Goal: Information Seeking & Learning: Learn about a topic

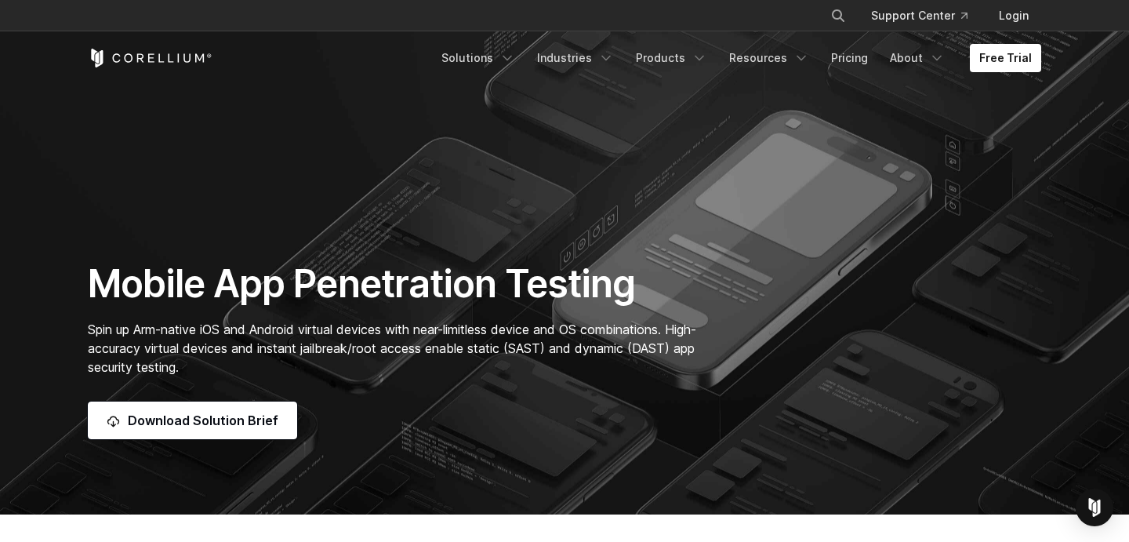
click at [903, 323] on div "Mobile App Penetration Testing Spin up Arm-native iOS and Android virtual devic…" at bounding box center [564, 349] width 985 height 179
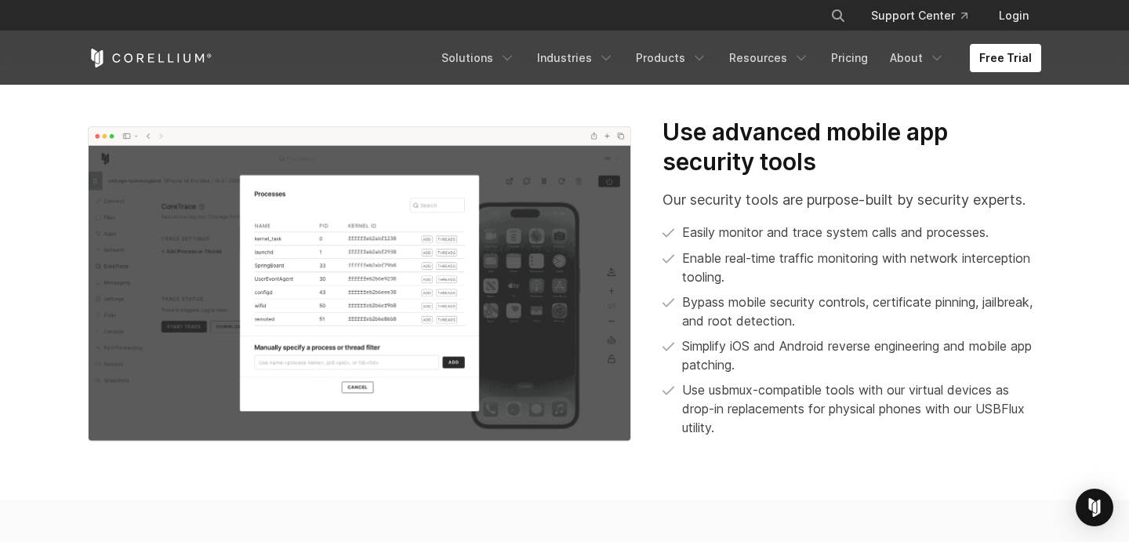
scroll to position [1452, 0]
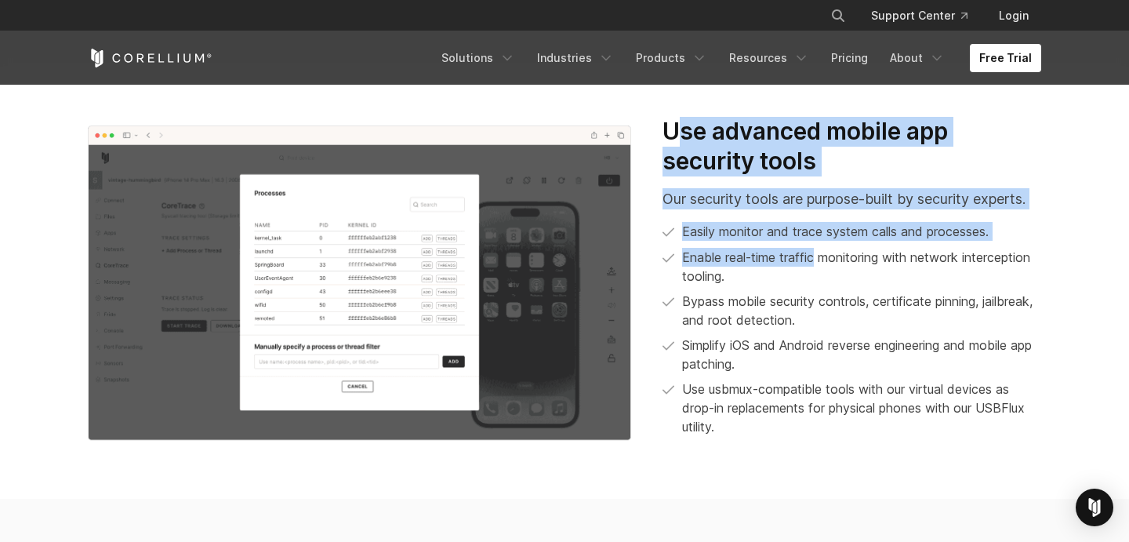
drag, startPoint x: 683, startPoint y: 130, endPoint x: 818, endPoint y: 255, distance: 183.7
click at [818, 255] on div "Use advanced mobile app security tools Our security tools are purpose-built by …" at bounding box center [852, 276] width 379 height 319
click at [818, 255] on p "Enable real-time traffic monitoring with network interception tooling." at bounding box center [861, 267] width 359 height 38
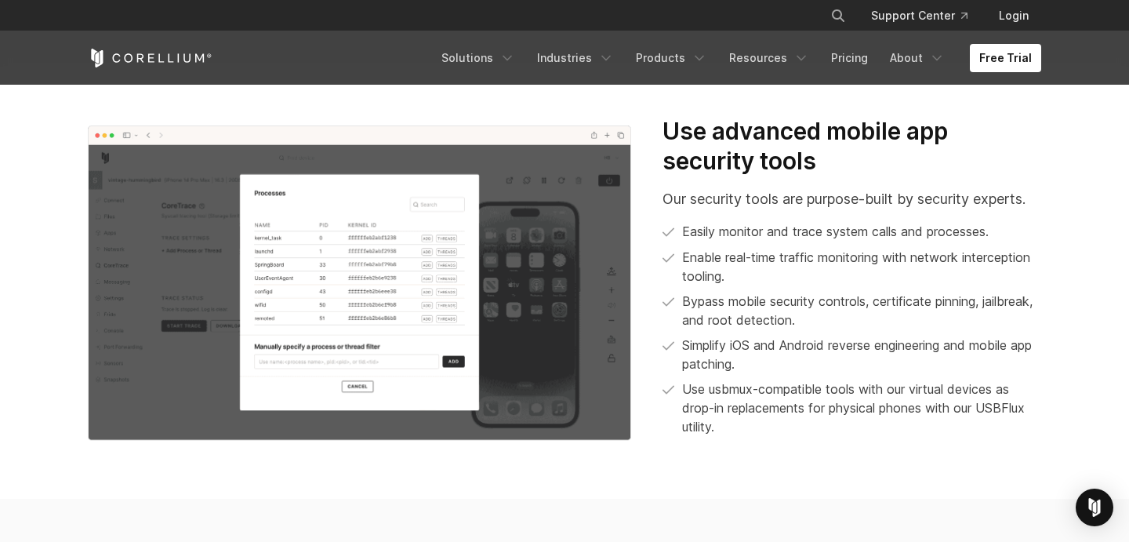
click at [818, 255] on p "Enable real-time traffic monitoring with network interception tooling." at bounding box center [861, 267] width 359 height 38
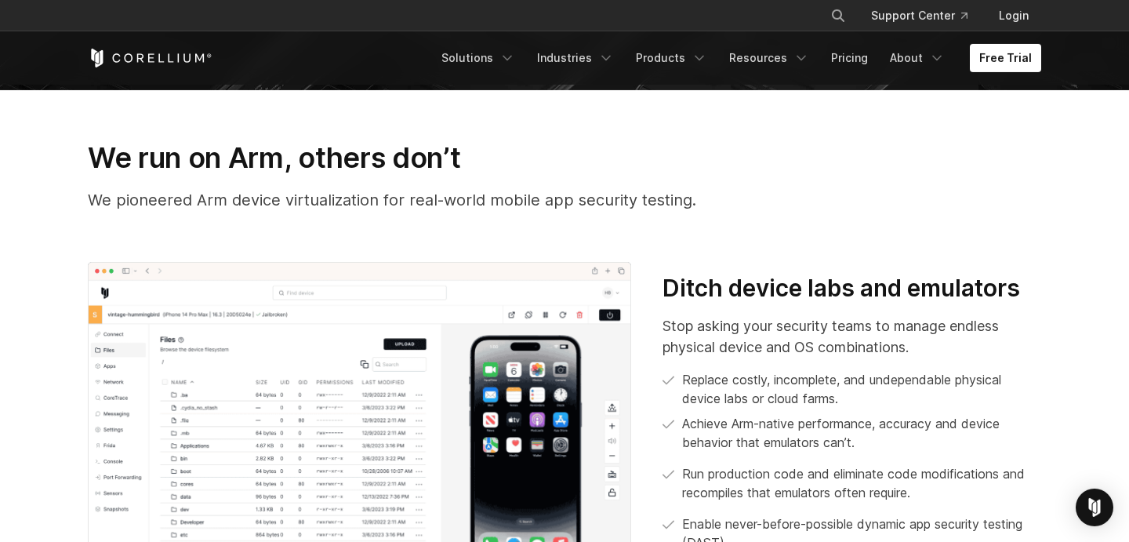
scroll to position [374, 0]
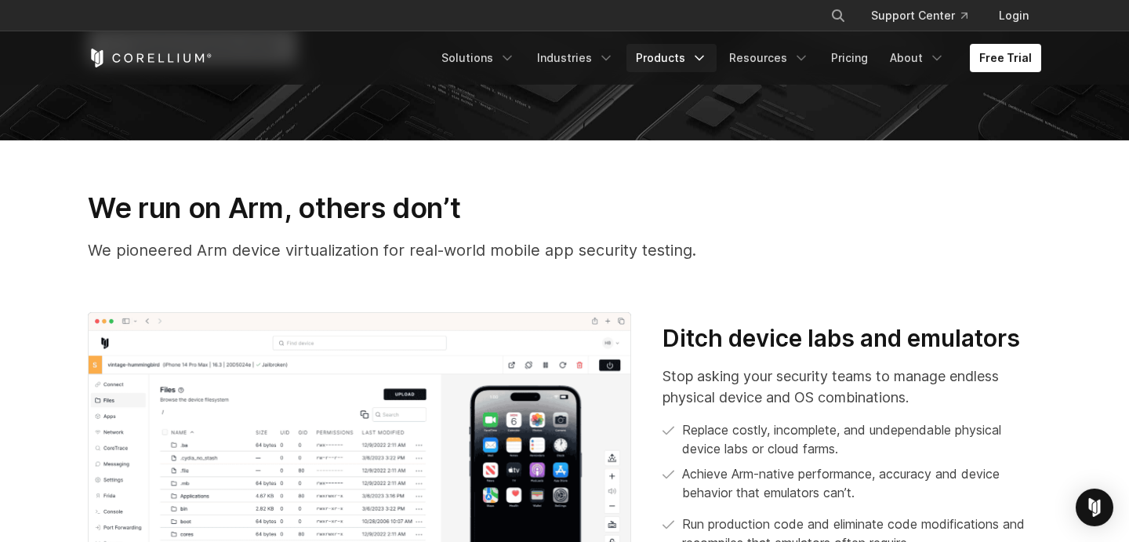
click at [658, 60] on link "Products" at bounding box center [672, 58] width 90 height 28
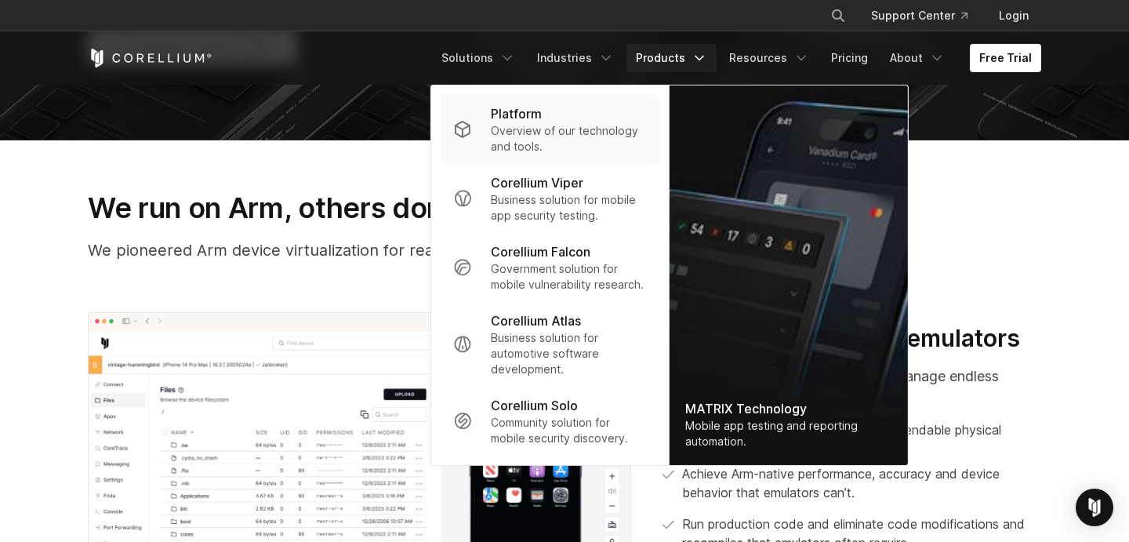
click at [610, 130] on p "Overview of our technology and tools." at bounding box center [569, 138] width 156 height 31
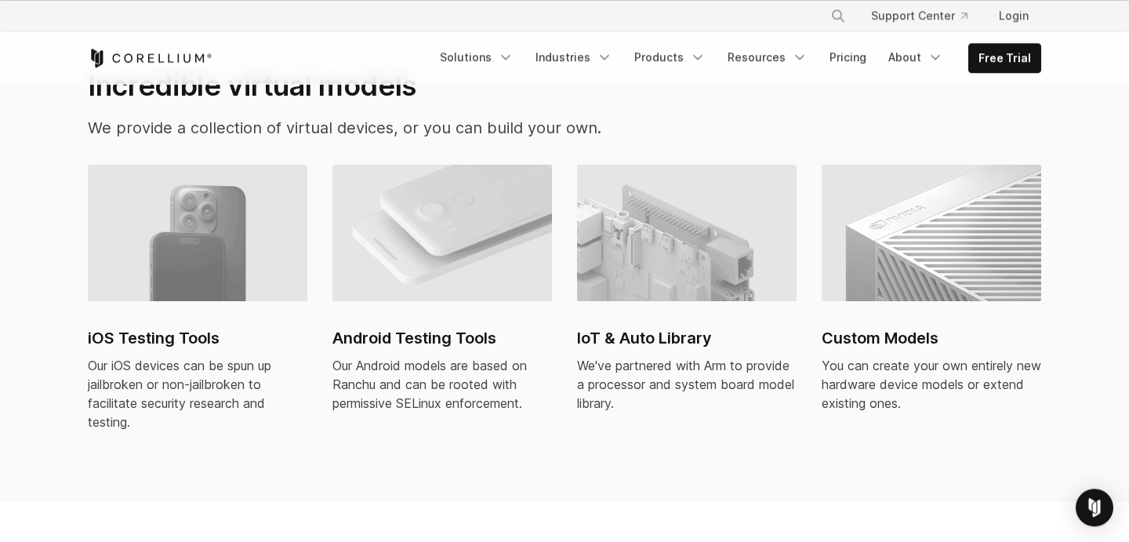
scroll to position [987, 0]
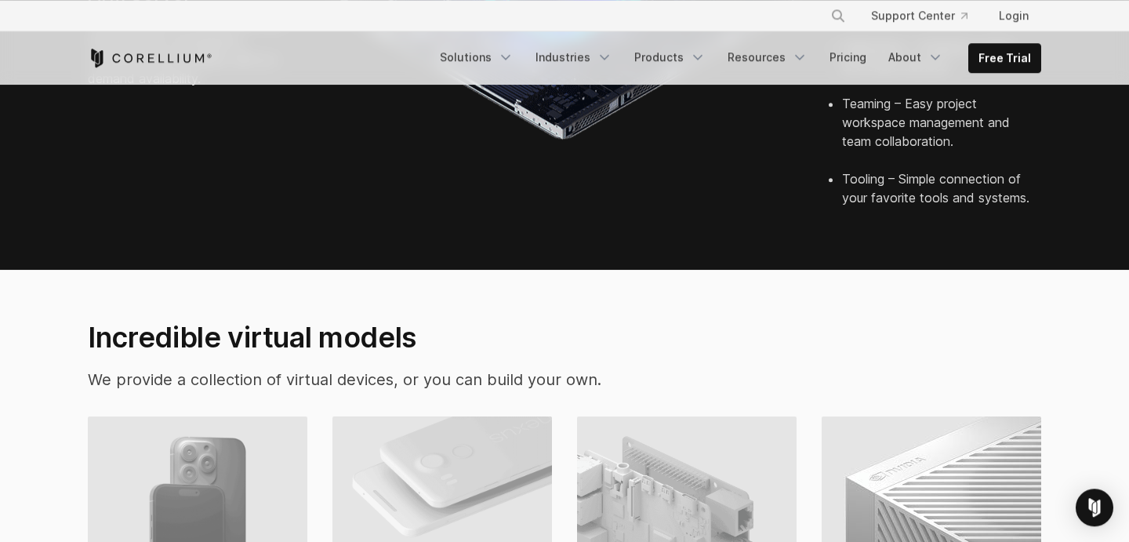
click at [828, 270] on section "Incredible virtual models We provide a collection of virtual devices, or you ca…" at bounding box center [564, 512] width 1129 height 484
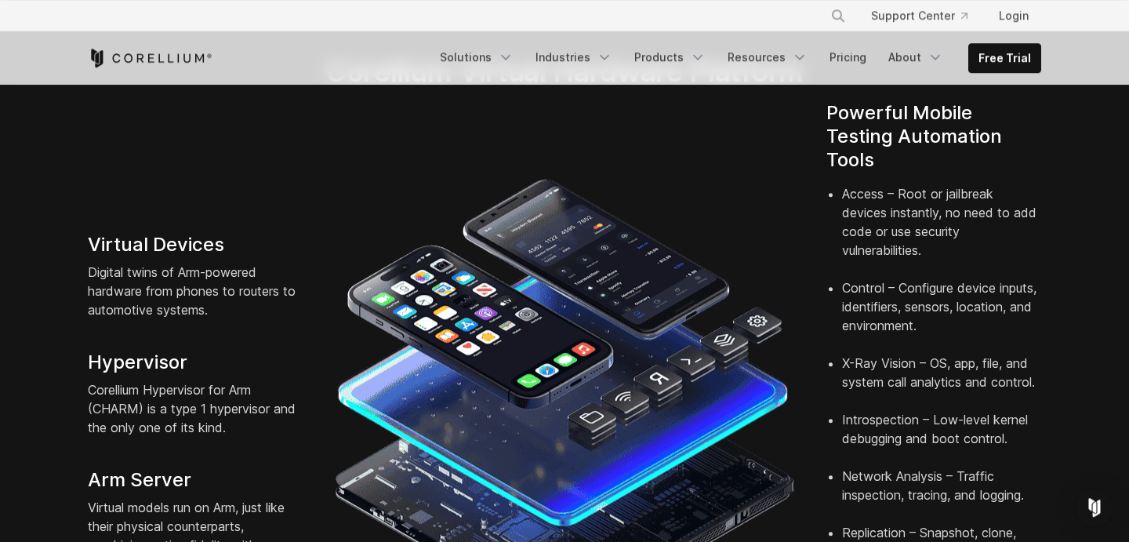
scroll to position [489, 0]
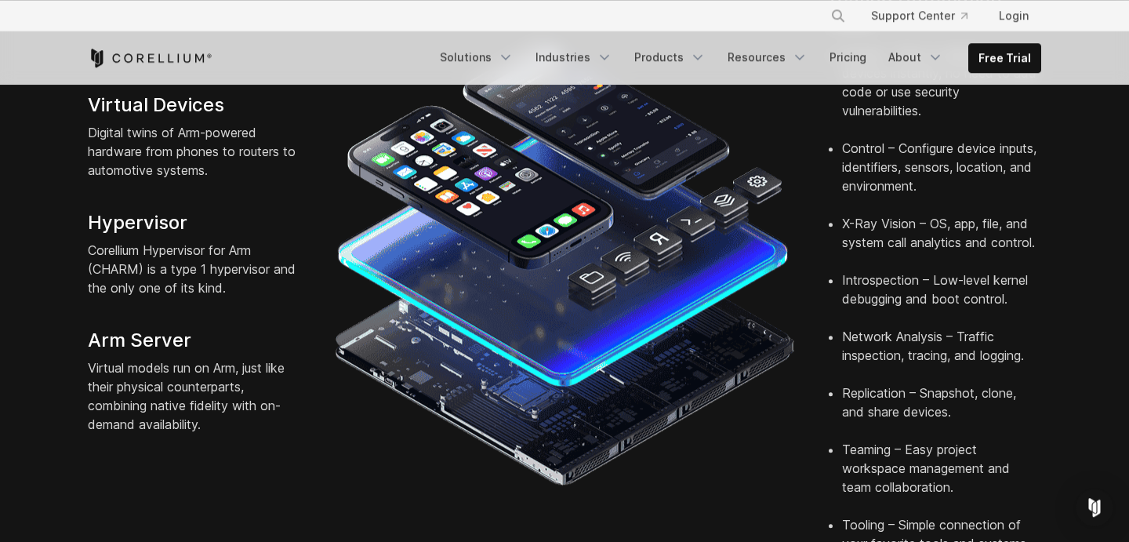
click at [679, 198] on img at bounding box center [564, 261] width 461 height 461
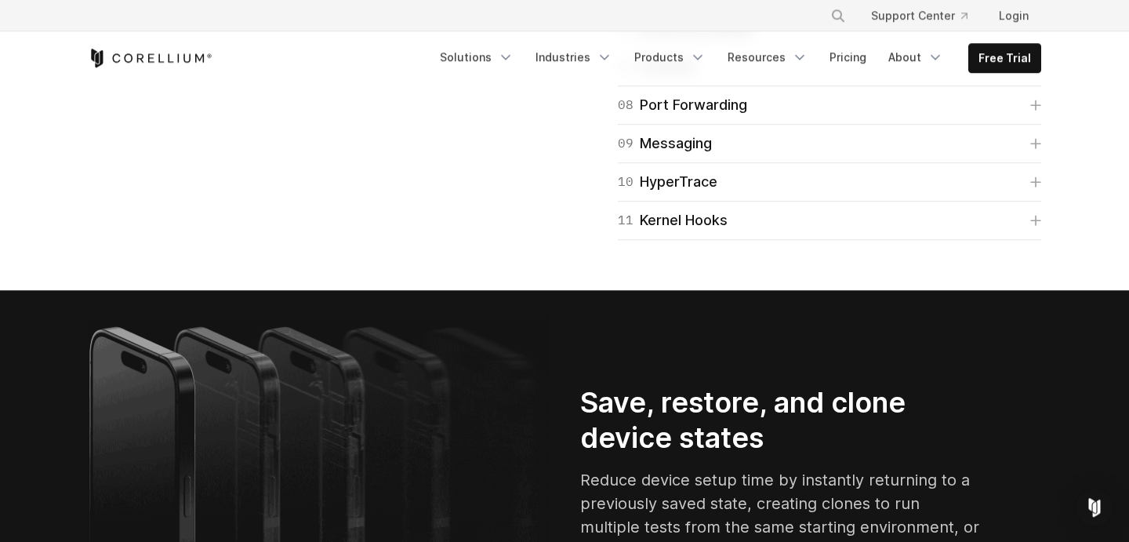
scroll to position [2755, 0]
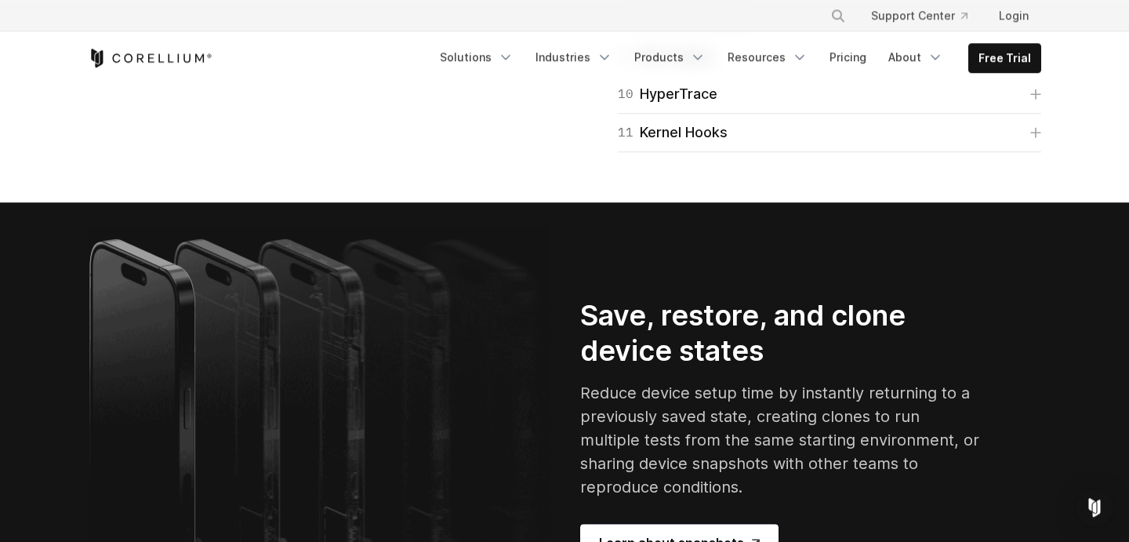
scroll to position [3223, 0]
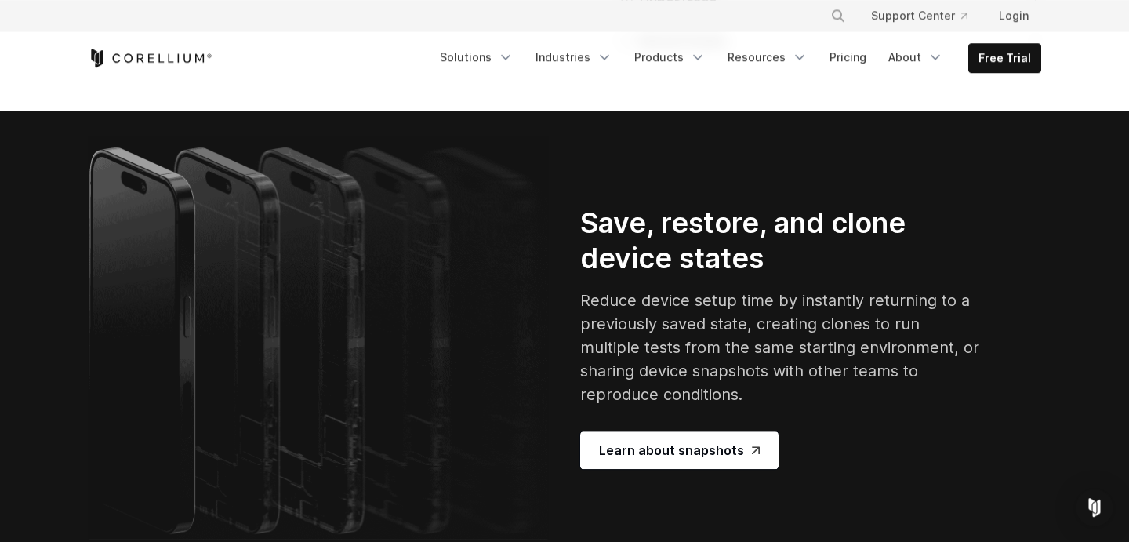
click at [727, 13] on link "10 HyperTrace" at bounding box center [830, 2] width 424 height 22
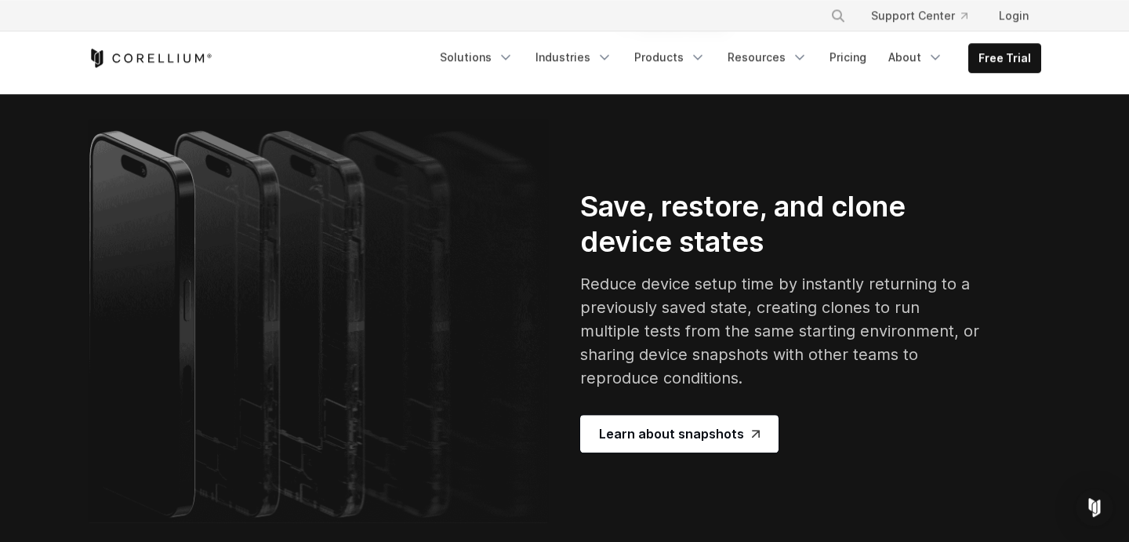
click at [718, 35] on div "11 Kernel Hooks" at bounding box center [673, 24] width 110 height 22
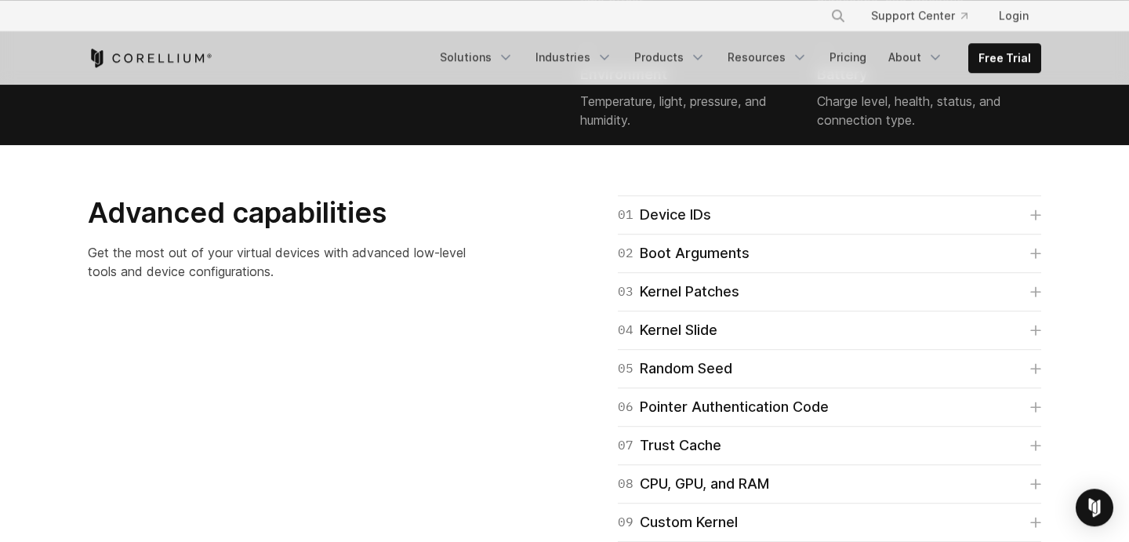
scroll to position [4488, 0]
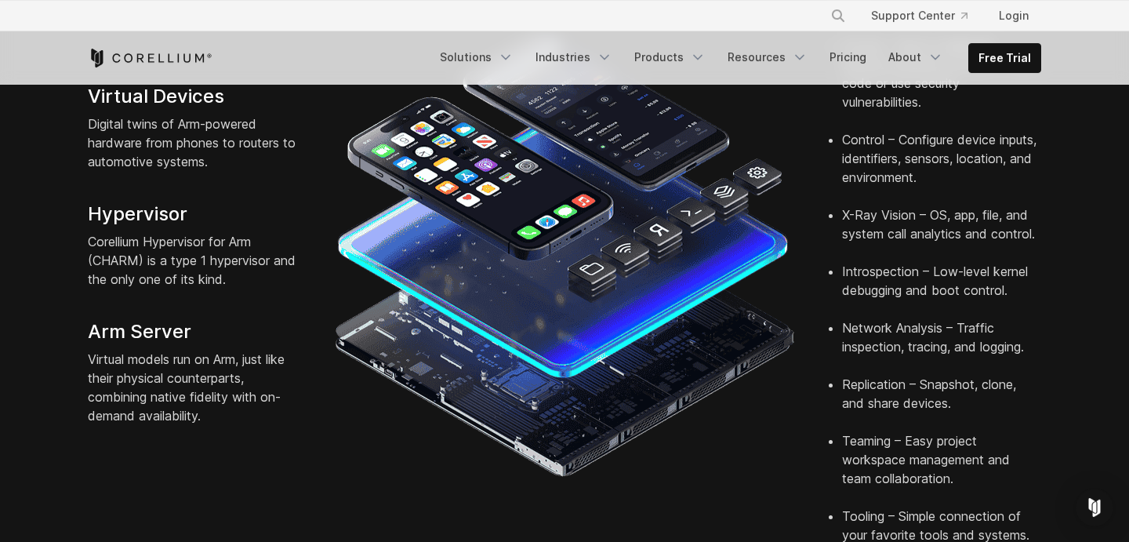
scroll to position [507, 0]
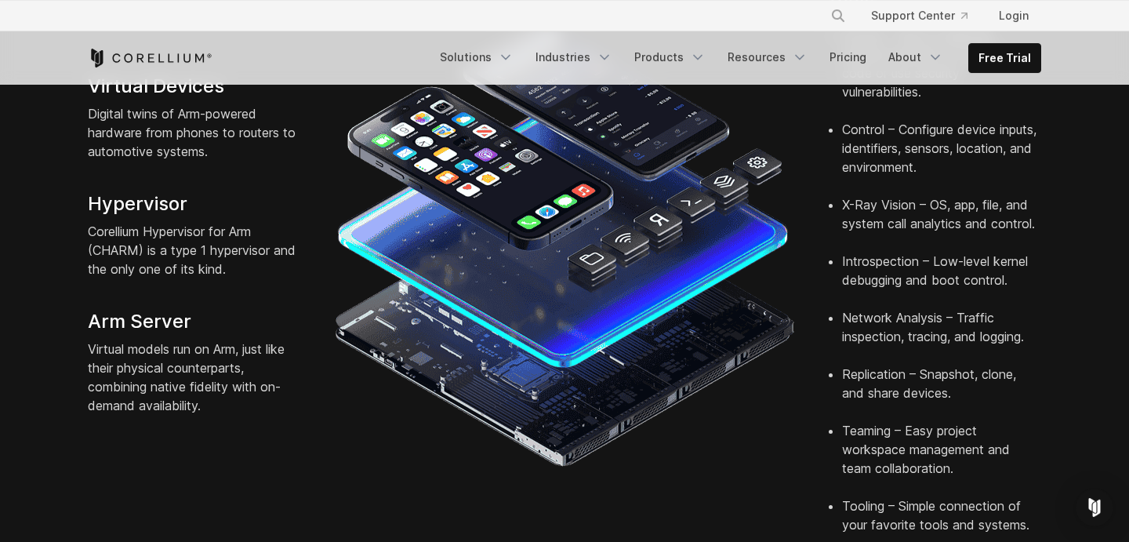
click at [462, 240] on img at bounding box center [564, 243] width 461 height 461
